Goal: Information Seeking & Learning: Learn about a topic

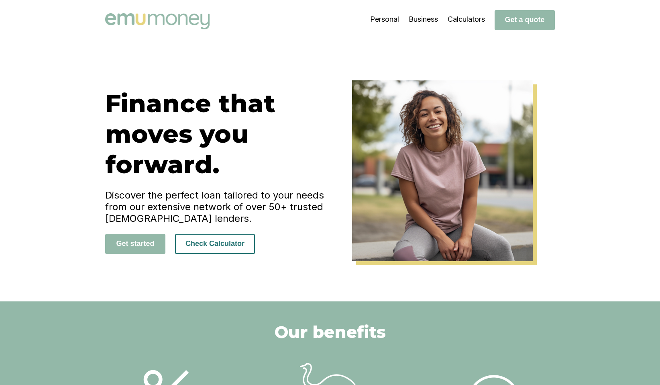
click at [225, 242] on button "Check Calculator" at bounding box center [215, 244] width 80 height 20
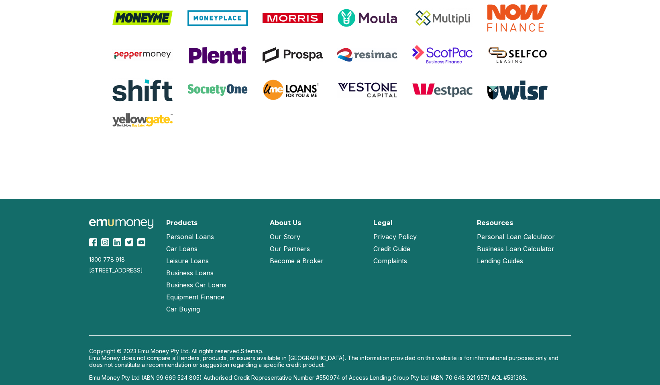
scroll to position [1678, 0]
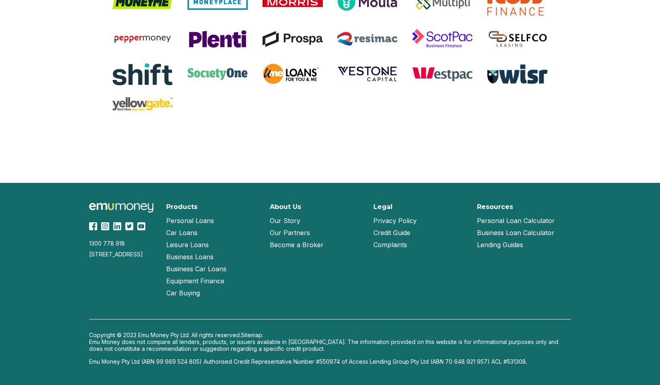
click at [289, 220] on link "Our Story" at bounding box center [285, 220] width 31 height 12
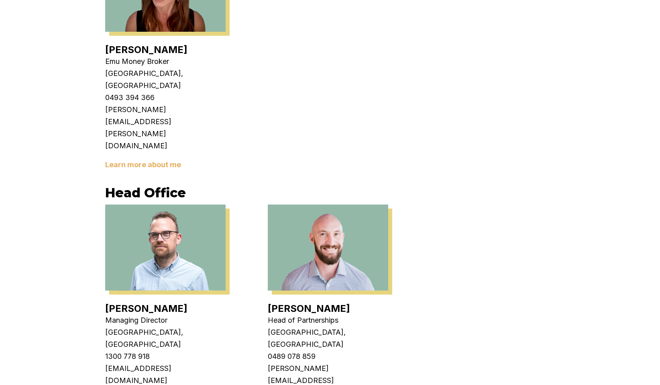
scroll to position [1513, 0]
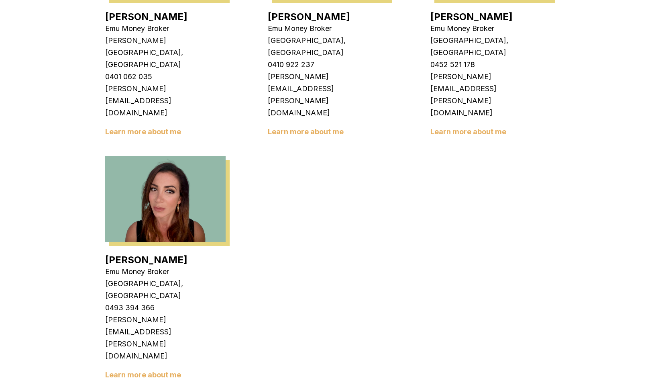
scroll to position [1187, 0]
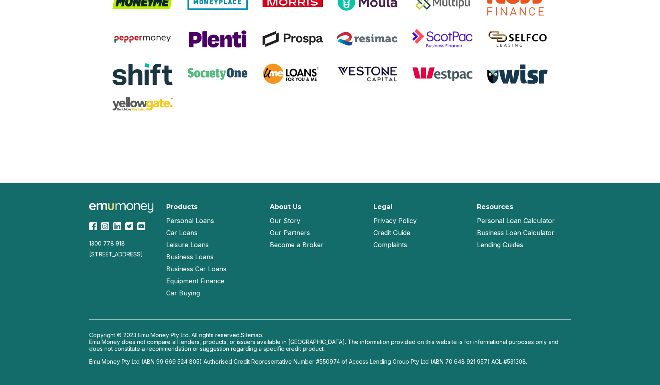
scroll to position [1175, 0]
click at [290, 251] on link "Become a Broker" at bounding box center [297, 245] width 54 height 12
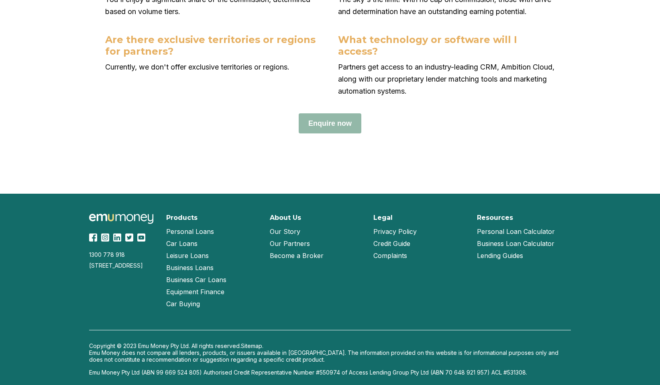
scroll to position [3475, 0]
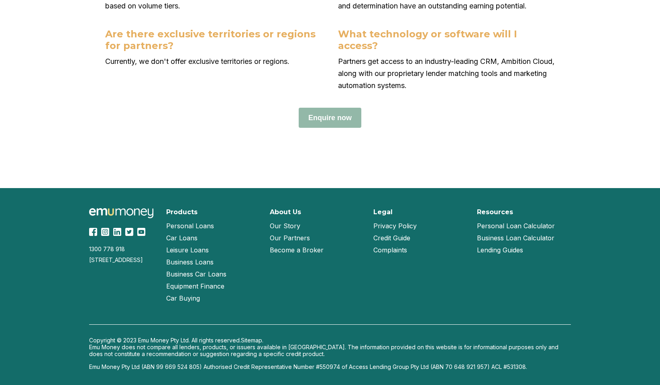
drag, startPoint x: 353, startPoint y: 379, endPoint x: 416, endPoint y: 379, distance: 62.2
click at [416, 370] on p "Emu Money Pty Ltd (ABN 99 669 524 805) Authorised Credit Representative Number …" at bounding box center [330, 366] width 482 height 7
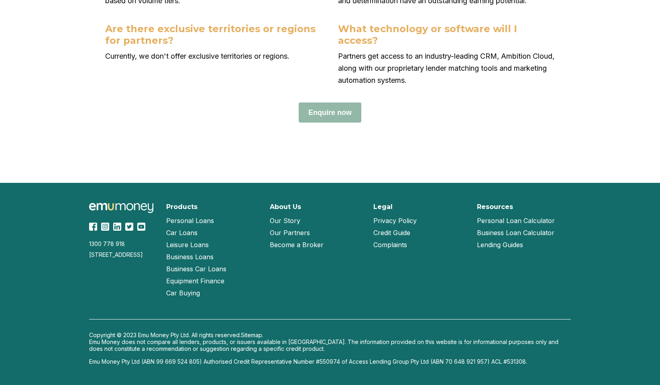
scroll to position [3492, 0]
drag, startPoint x: 352, startPoint y: 361, endPoint x: 529, endPoint y: 364, distance: 177.5
click at [529, 364] on p "Emu Money Pty Ltd (ABN 99 669 524 805) Authorised Credit Representative Number …" at bounding box center [330, 361] width 482 height 7
